Goal: Task Accomplishment & Management: Use online tool/utility

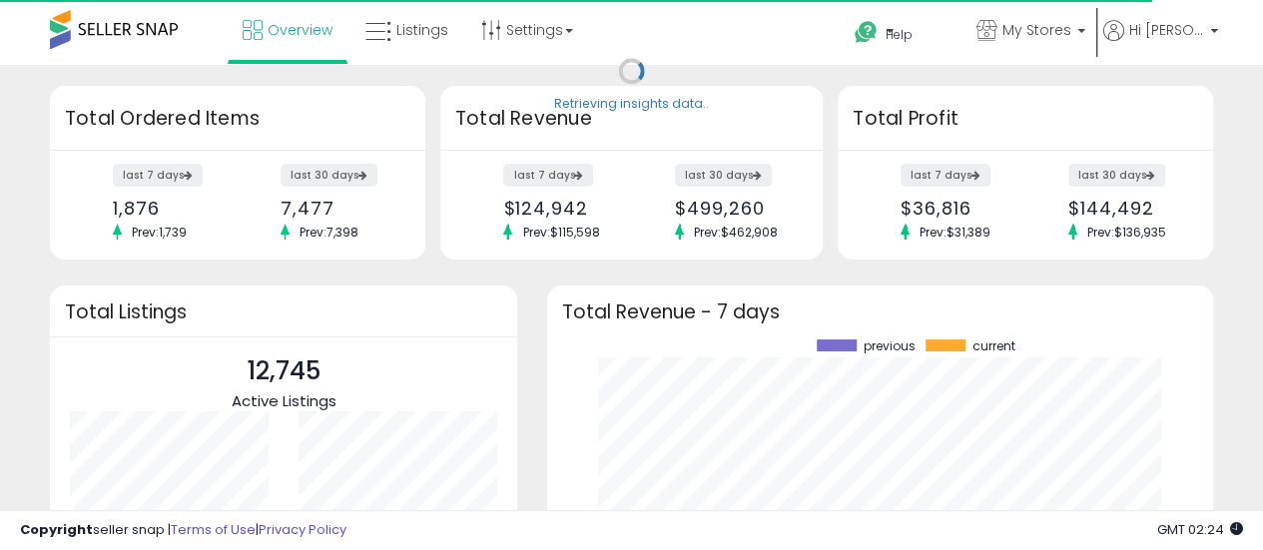
scroll to position [278, 626]
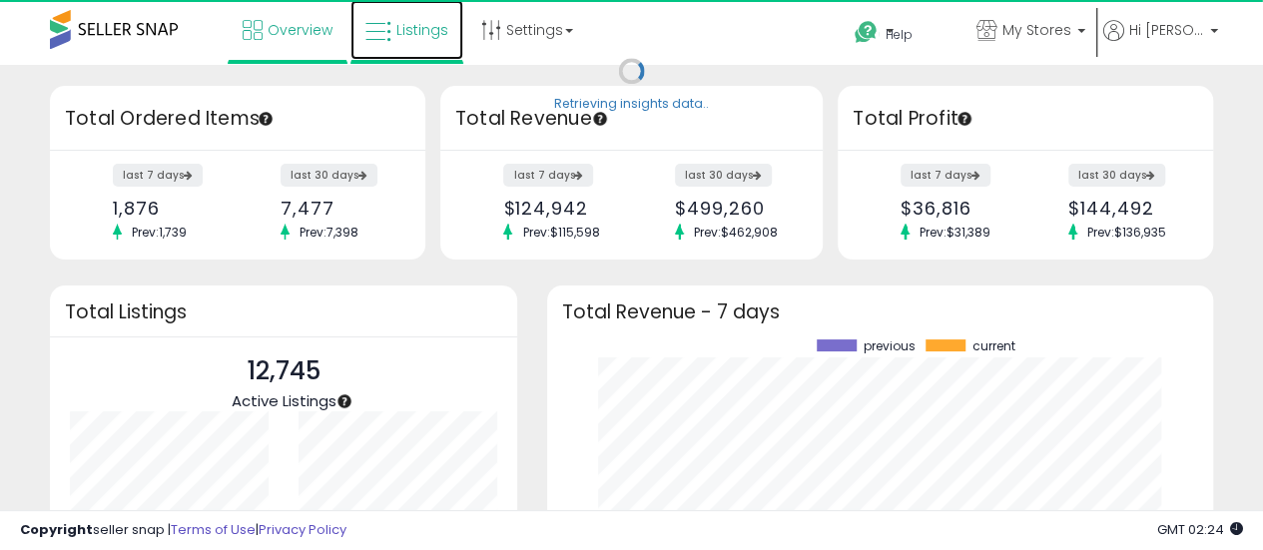
click at [388, 44] on icon at bounding box center [378, 32] width 26 height 26
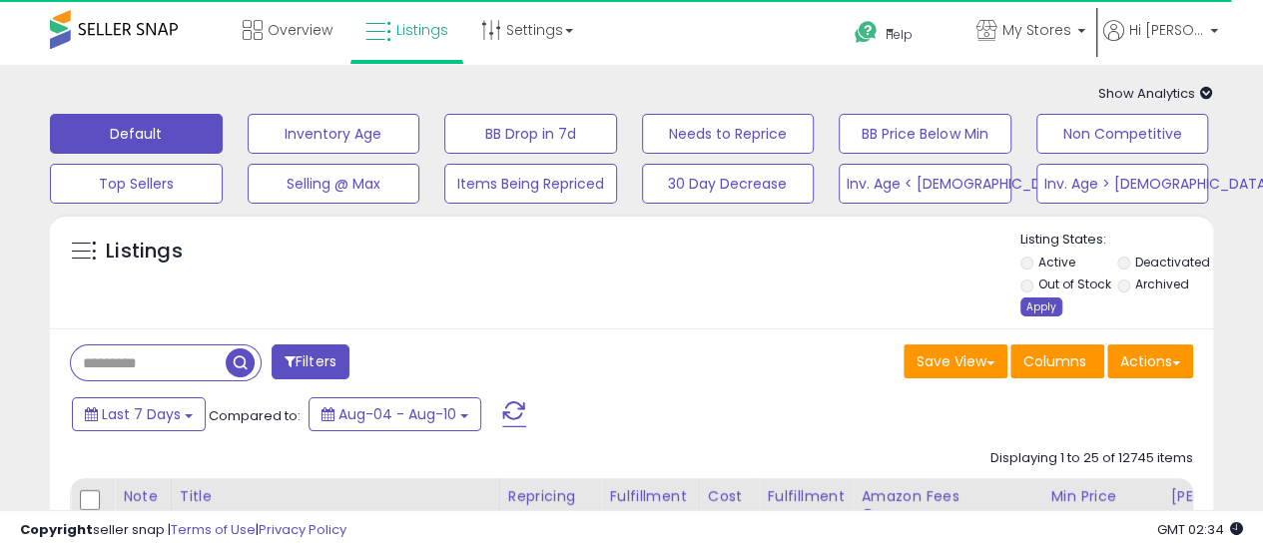
click at [1034, 302] on div "Apply" at bounding box center [1042, 307] width 42 height 19
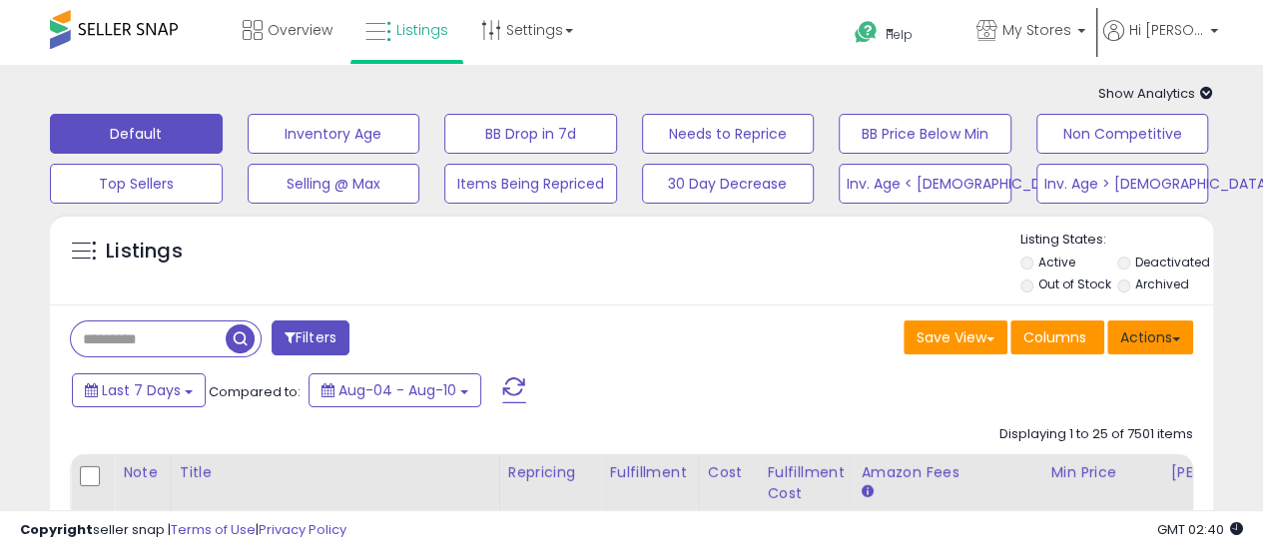
click at [1174, 338] on span at bounding box center [1176, 340] width 8 height 4
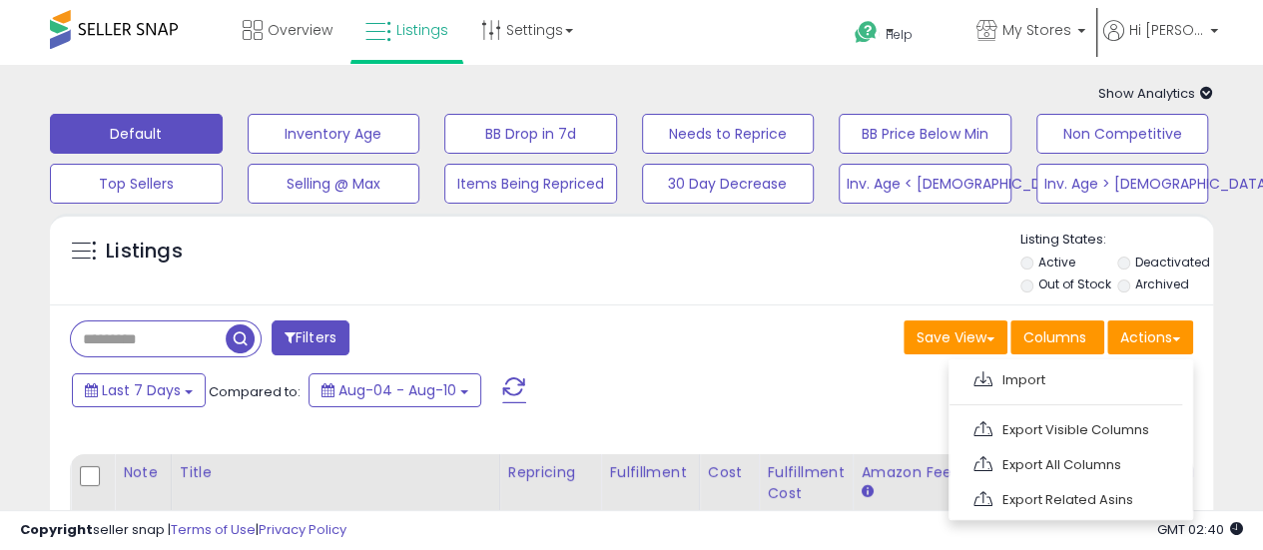
click at [735, 293] on div "Listings" at bounding box center [631, 265] width 1163 height 68
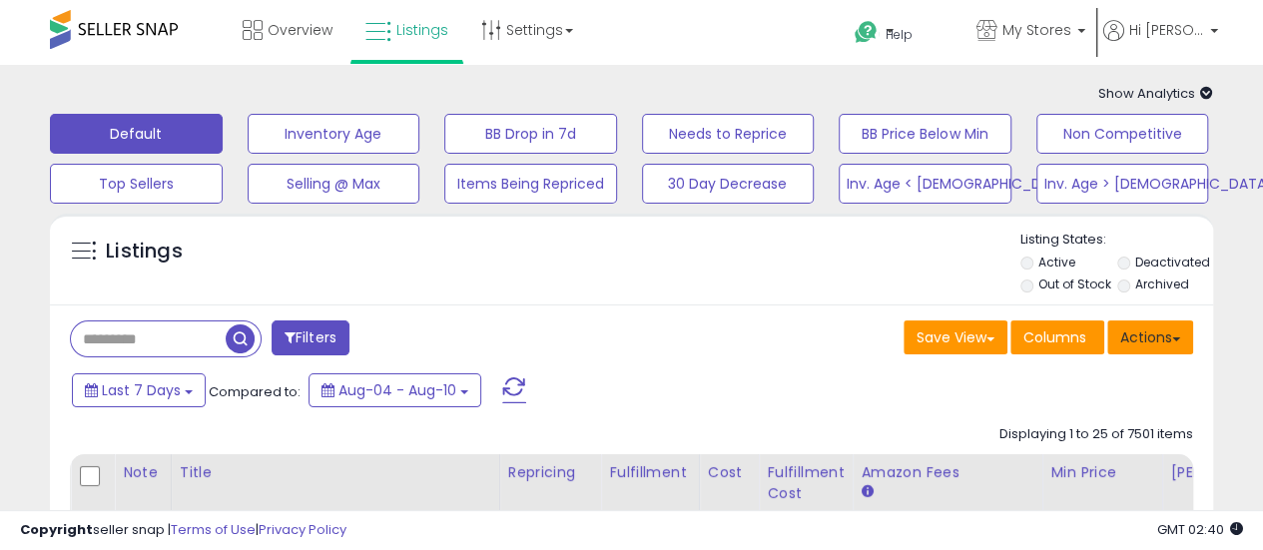
click at [1174, 338] on span at bounding box center [1176, 340] width 8 height 4
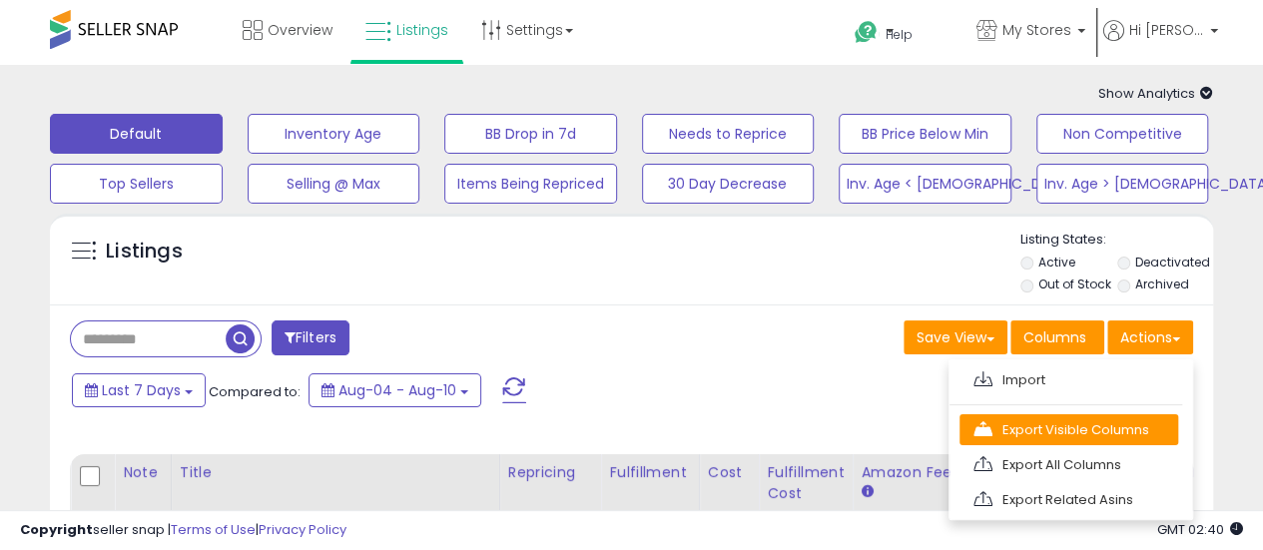
click at [1132, 430] on link "Export Visible Columns" at bounding box center [1069, 429] width 219 height 31
